Goal: Information Seeking & Learning: Learn about a topic

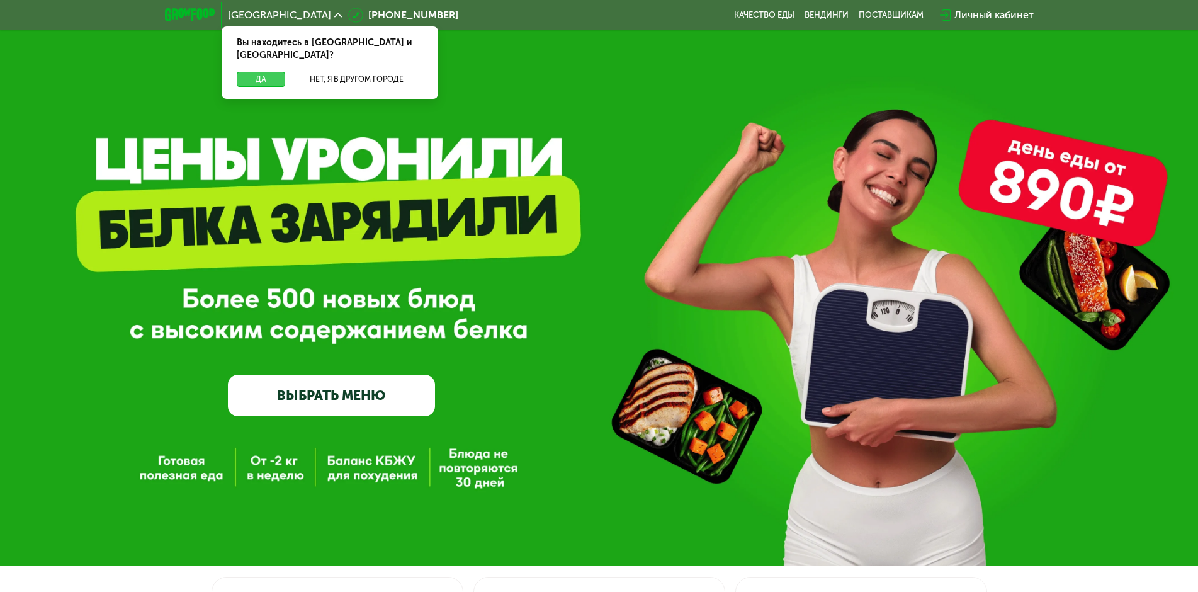
click at [261, 72] on button "Да" at bounding box center [261, 79] width 48 height 15
click at [266, 72] on button "Да" at bounding box center [261, 79] width 48 height 15
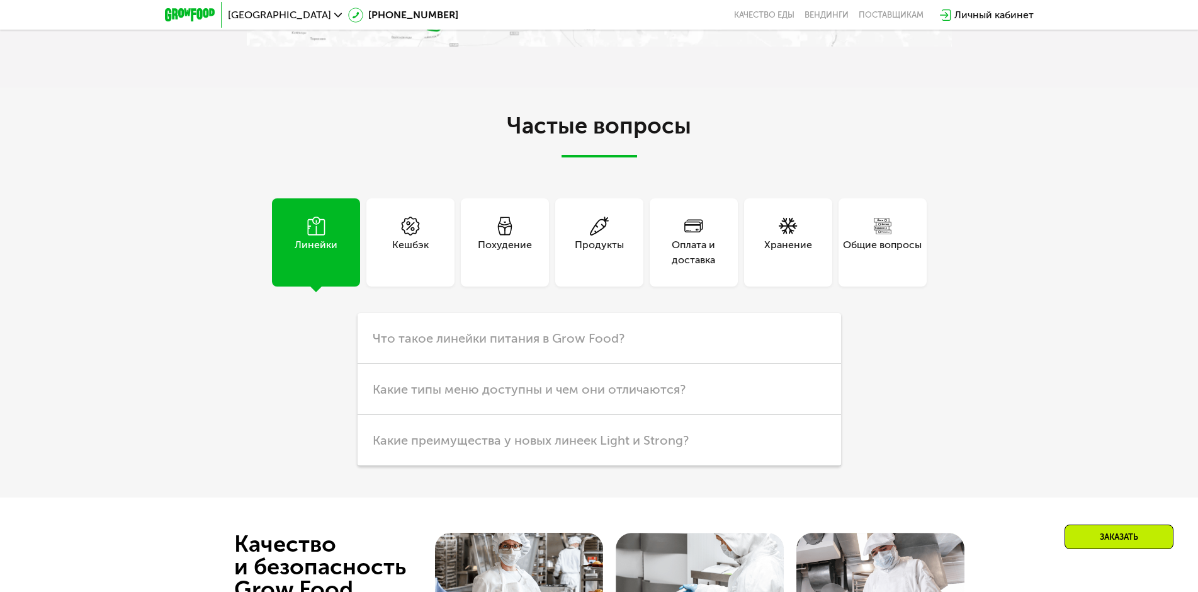
scroll to position [3248, 0]
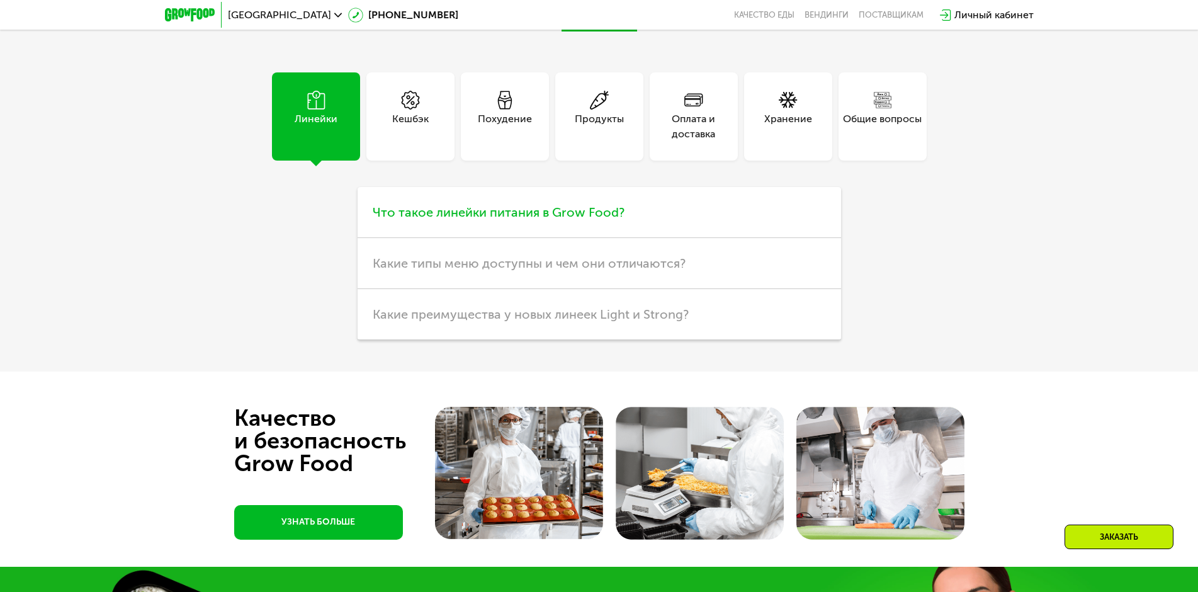
click at [496, 203] on h3 "Что такое линейки питания в Grow Food?" at bounding box center [599, 212] width 483 height 51
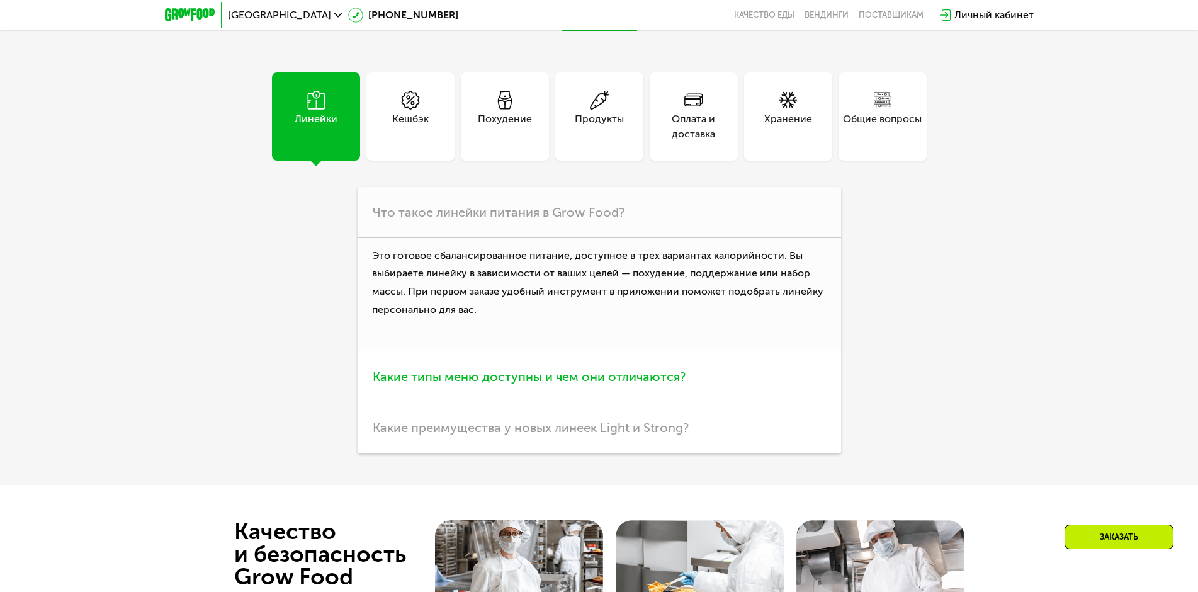
click at [590, 380] on span "Какие типы меню доступны и чем они отличаются?" at bounding box center [529, 376] width 313 height 15
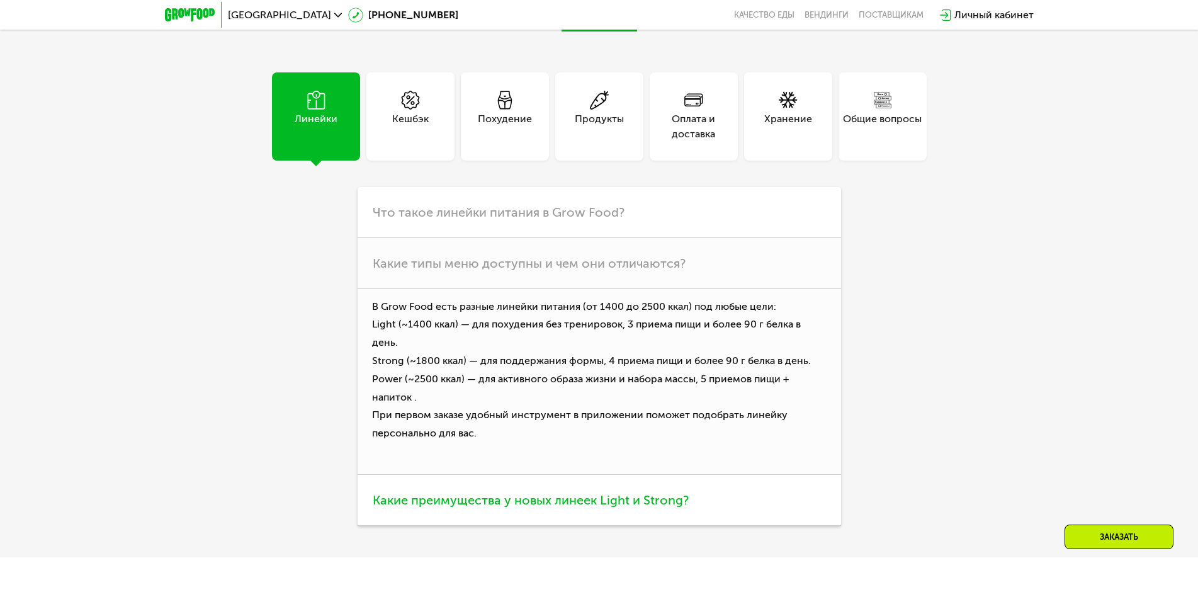
click at [501, 497] on h3 "Какие преимущества у новых линеек Light и Strong?" at bounding box center [599, 500] width 483 height 51
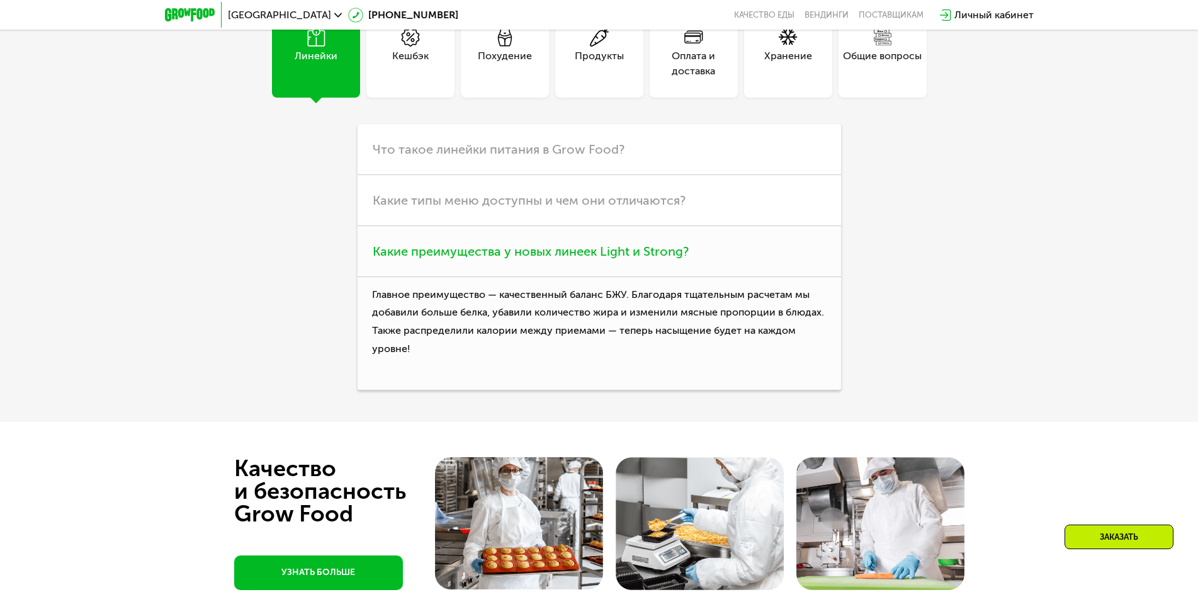
scroll to position [3185, 0]
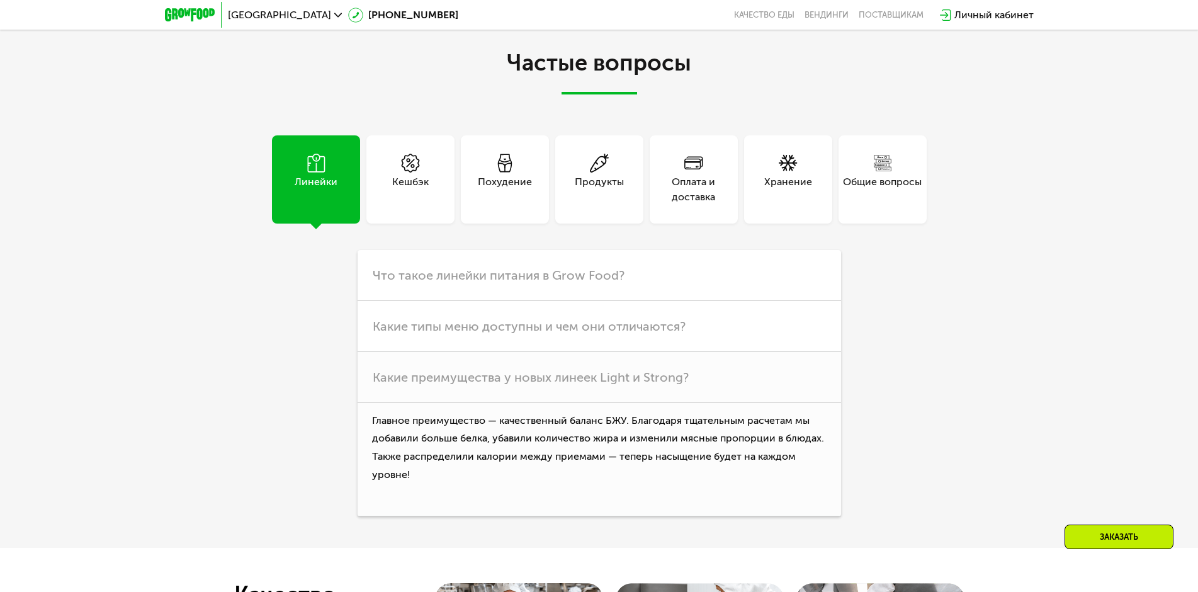
click at [594, 183] on div "Продукты" at bounding box center [599, 189] width 49 height 30
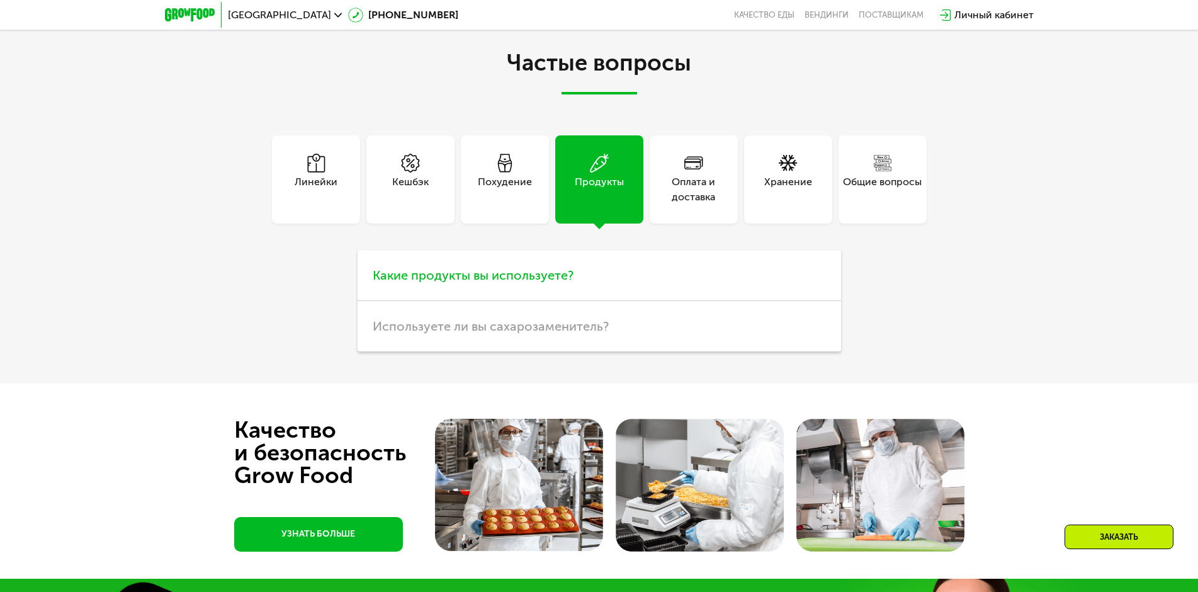
click at [497, 283] on span "Какие продукты вы используете?" at bounding box center [473, 275] width 201 height 15
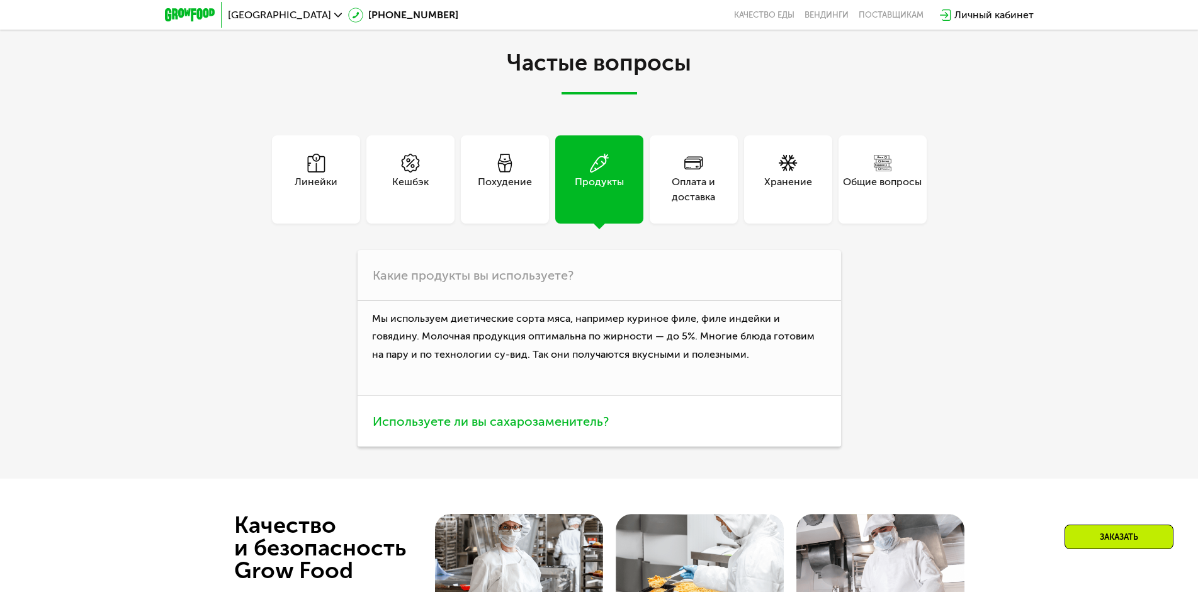
click at [519, 419] on span "Используете ли вы сахарозаменитель?" at bounding box center [491, 421] width 236 height 15
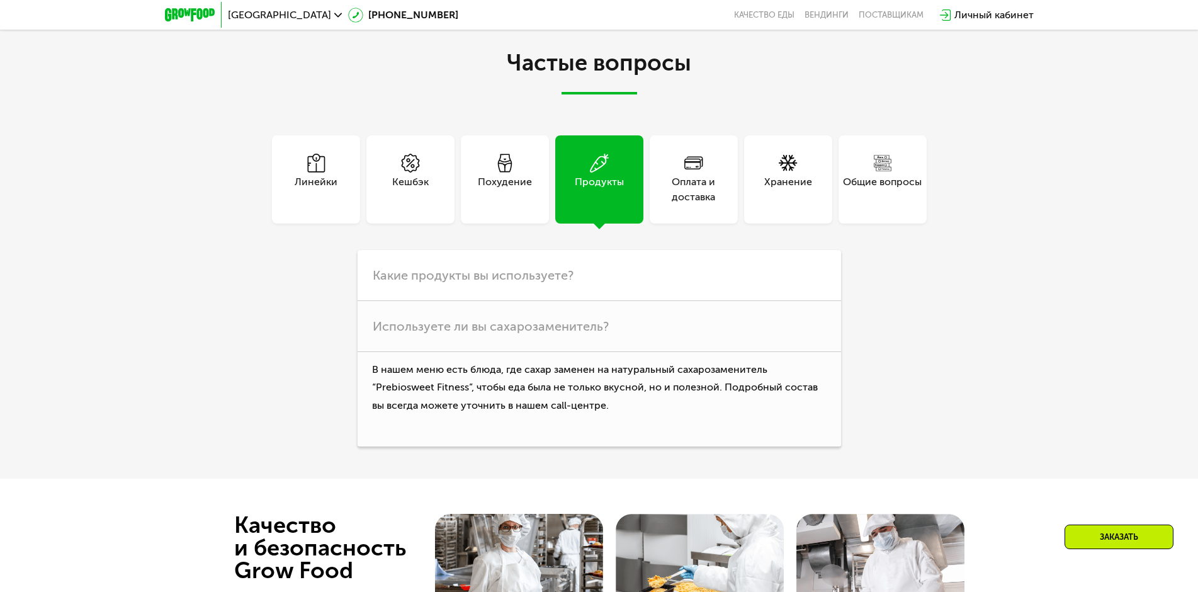
click at [687, 210] on div "Оплата и доставка" at bounding box center [694, 179] width 88 height 88
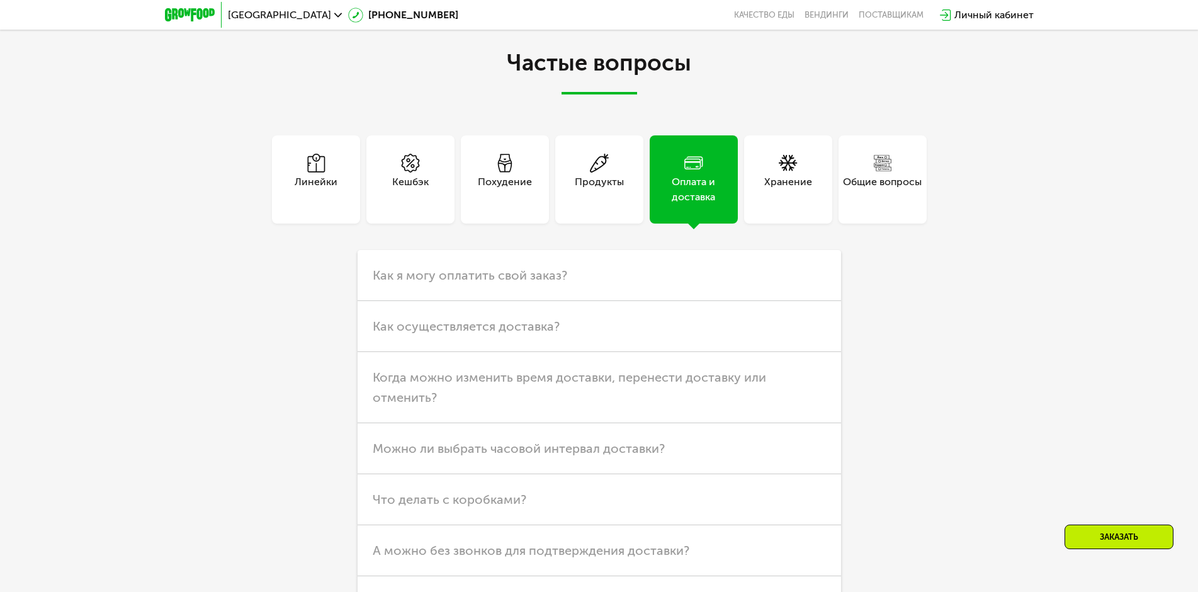
click at [782, 191] on div "Хранение" at bounding box center [788, 189] width 48 height 30
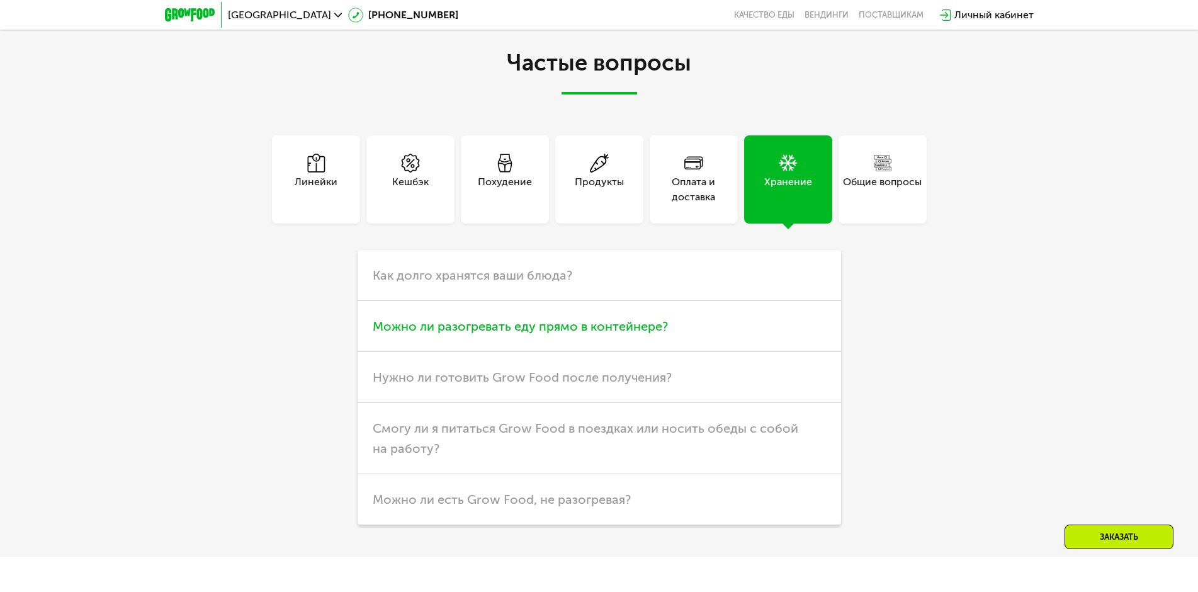
click at [624, 329] on span "Можно ли разогревать еду прямо в контейнере?" at bounding box center [520, 326] width 295 height 15
